Goal: Task Accomplishment & Management: Use online tool/utility

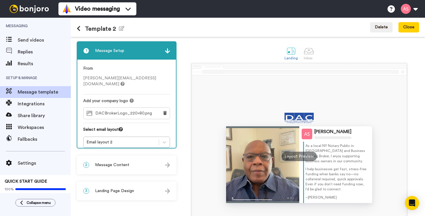
scroll to position [10, 0]
click at [28, 66] on span "Results" at bounding box center [44, 63] width 53 height 7
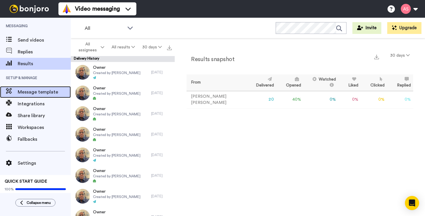
click at [37, 92] on span "Message template" at bounding box center [44, 92] width 53 height 7
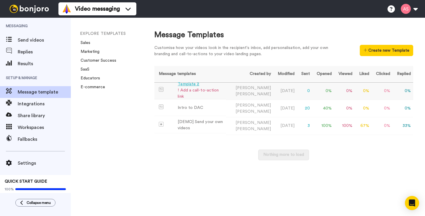
click at [194, 87] on div "Template 2" at bounding box center [201, 84] width 46 height 6
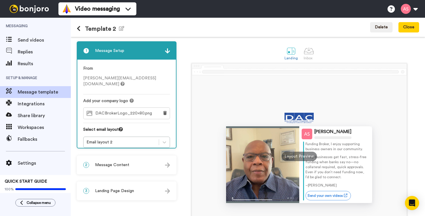
scroll to position [23, 0]
click at [79, 29] on icon at bounding box center [79, 29] width 4 height 6
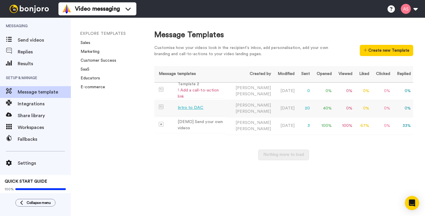
click at [184, 108] on div "Intro to DAC" at bounding box center [191, 108] width 26 height 6
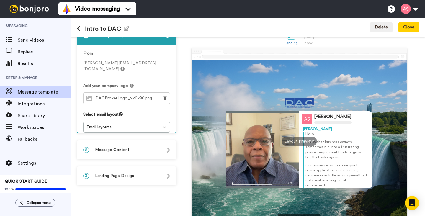
scroll to position [18, 0]
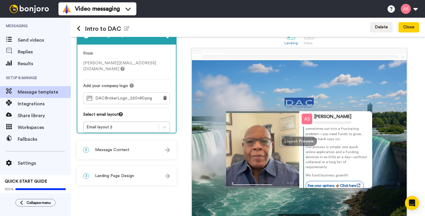
click at [78, 27] on icon at bounding box center [79, 29] width 4 height 6
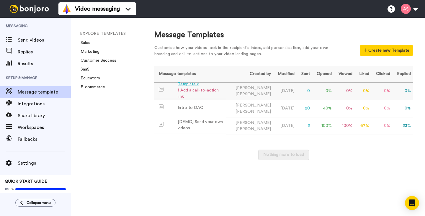
click at [184, 85] on div "Template 2" at bounding box center [201, 84] width 46 height 6
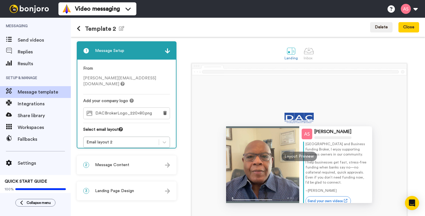
scroll to position [21, 0]
click at [120, 30] on icon "button" at bounding box center [121, 28] width 5 height 5
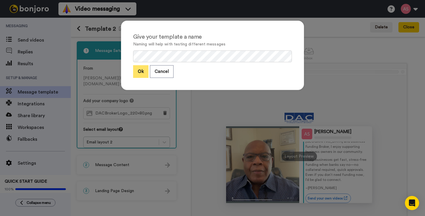
click at [142, 72] on button "Ok" at bounding box center [140, 71] width 15 height 13
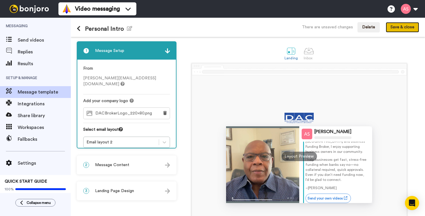
click at [400, 29] on button "Save & close" at bounding box center [402, 27] width 33 height 11
